Goal: Transaction & Acquisition: Purchase product/service

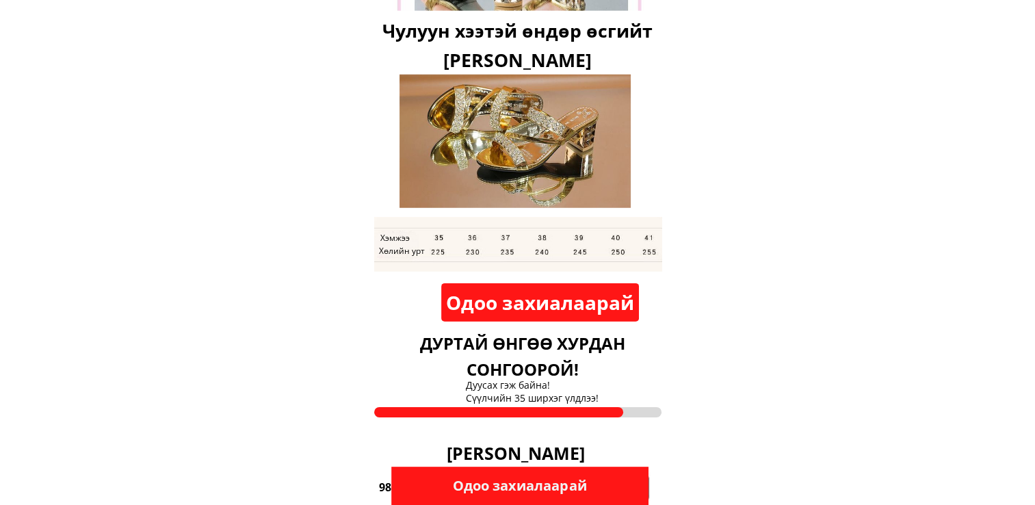
scroll to position [4348, 0]
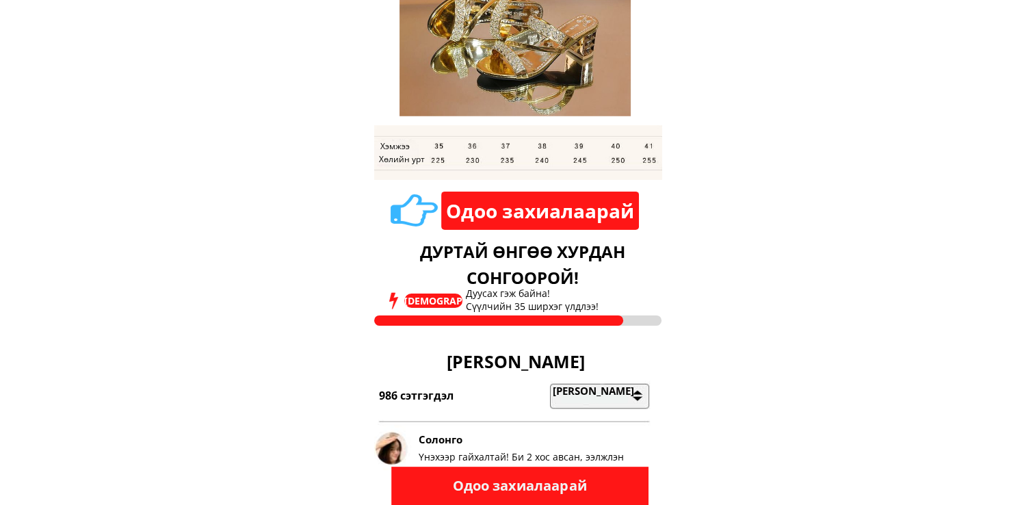
click at [617, 147] on div at bounding box center [515, 152] width 346 height 55
click at [615, 147] on div at bounding box center [515, 152] width 346 height 55
click at [593, 215] on p "Одоо захиалаарай" at bounding box center [540, 211] width 198 height 38
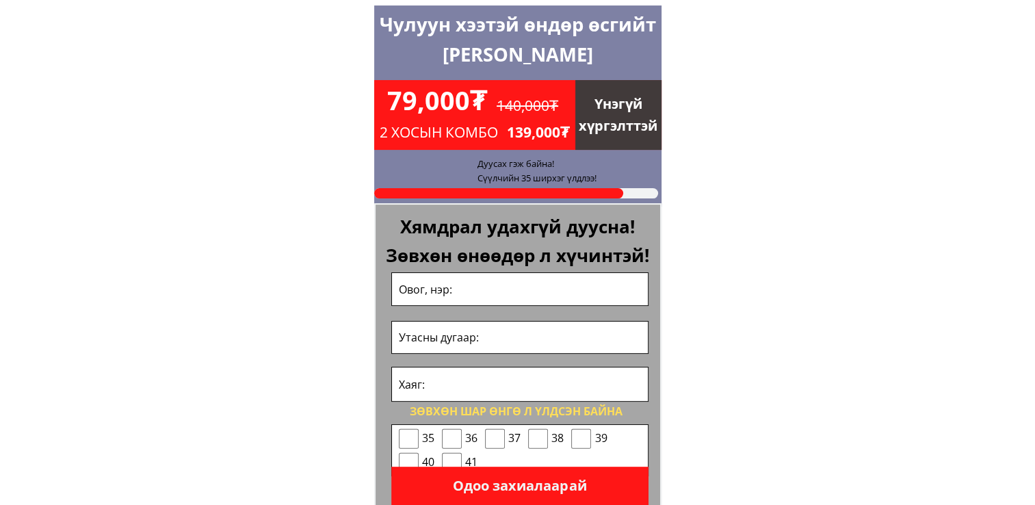
scroll to position [5436, 0]
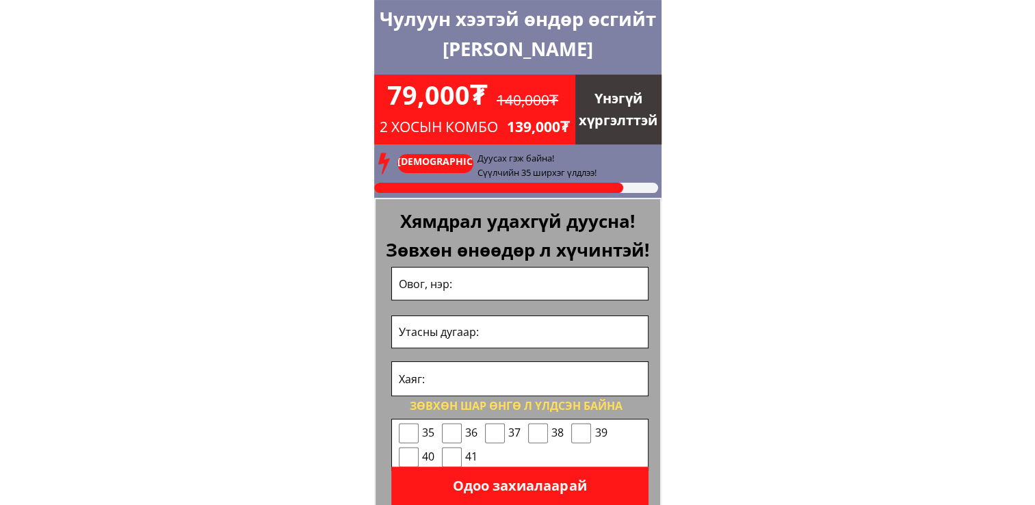
click at [435, 276] on input "text" at bounding box center [520, 284] width 249 height 32
type input "[PERSON_NAME]"
type input "99014714"
type input "Чингэлтэй дүүрэг 6р хорооны байранд"
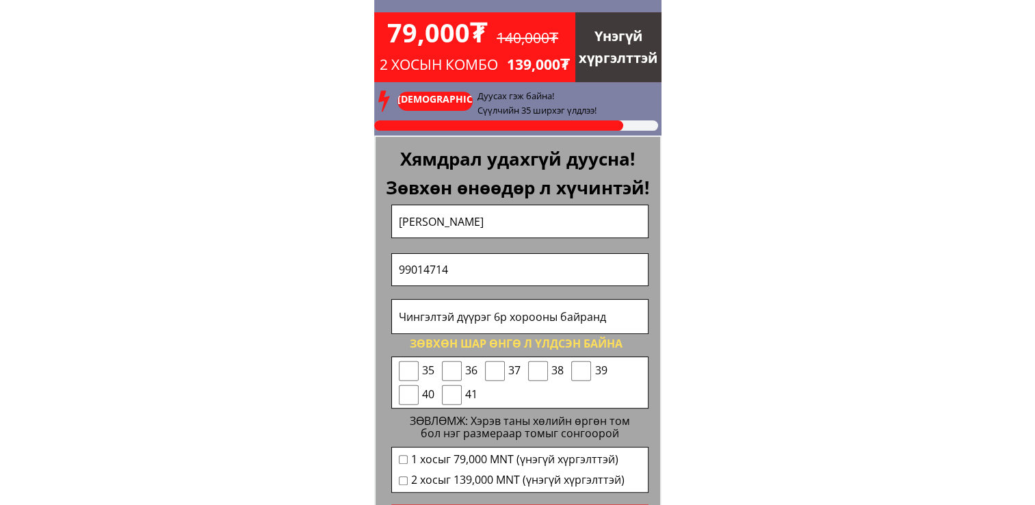
scroll to position [5573, 0]
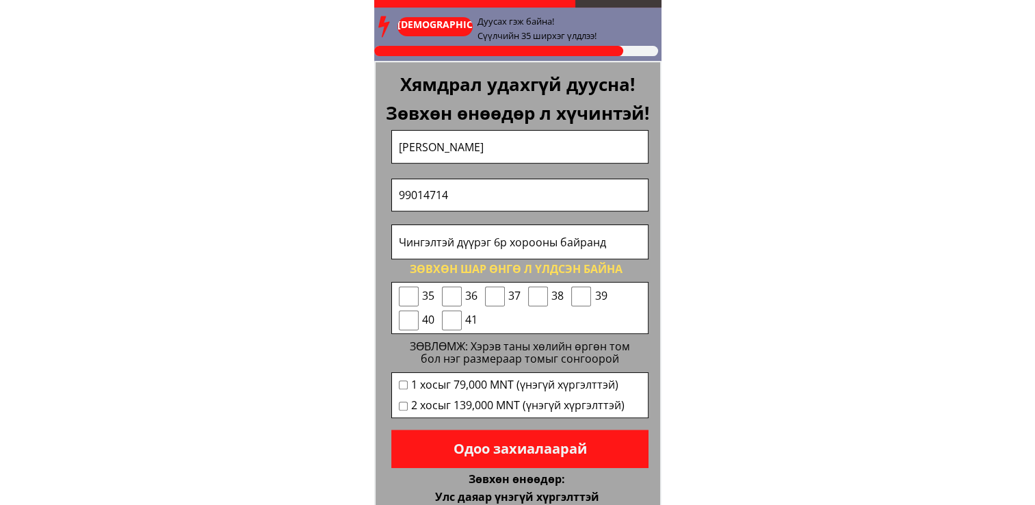
click at [405, 316] on input "checkbox" at bounding box center [409, 320] width 20 height 21
checkbox input "true"
click at [400, 384] on input "checkbox" at bounding box center [403, 384] width 9 height 9
checkbox input "true"
click at [594, 443] on p "Одоо захиалаарай" at bounding box center [519, 449] width 257 height 38
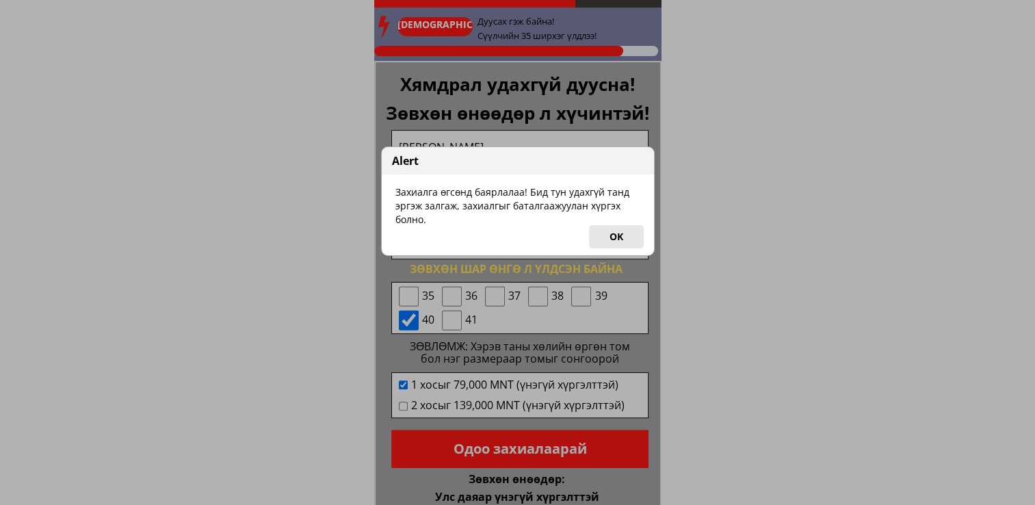
click at [619, 237] on button "OK" at bounding box center [616, 236] width 55 height 23
